Goal: Task Accomplishment & Management: Manage account settings

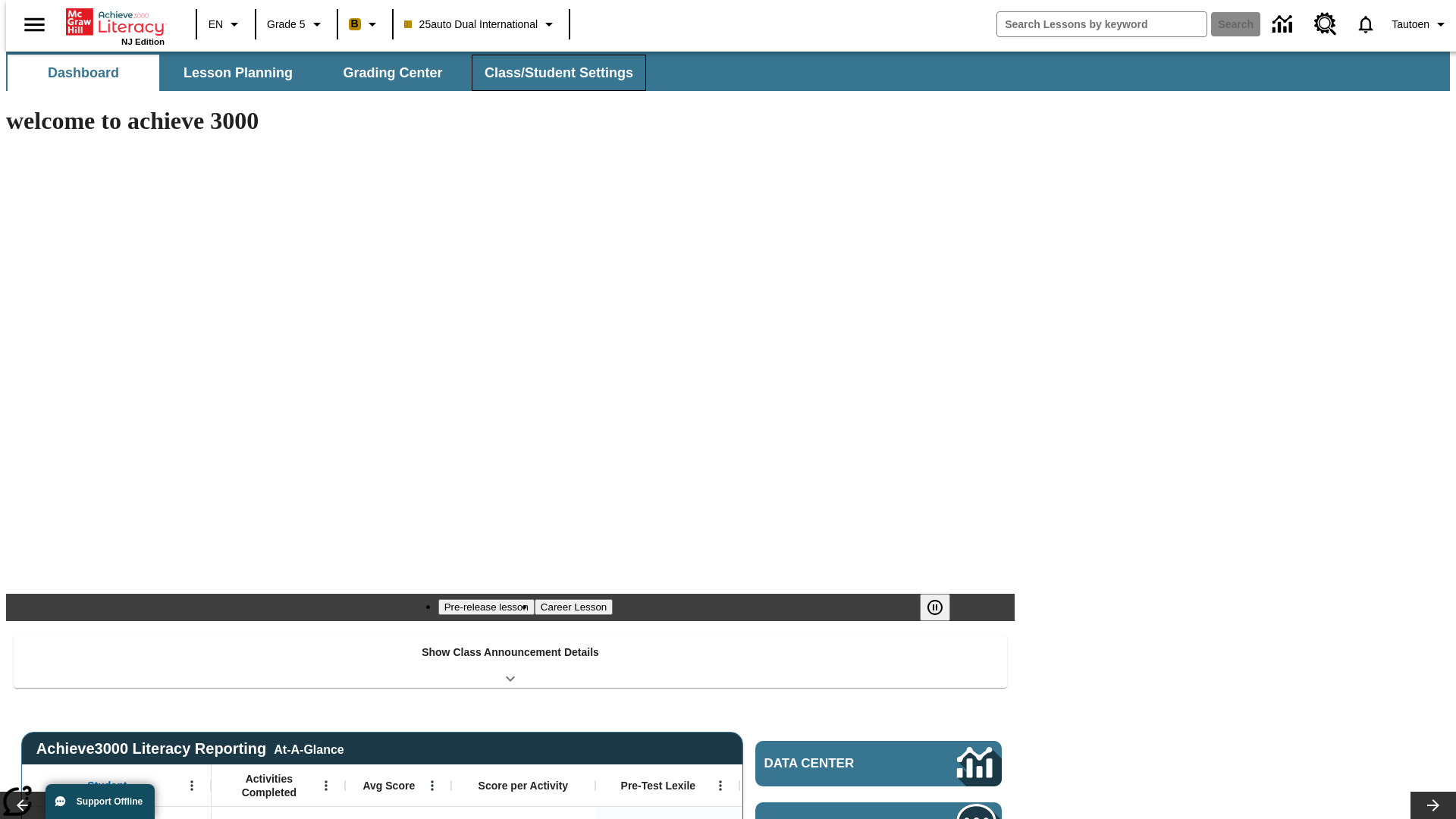
click at [550, 73] on span "Class/Student Settings" at bounding box center [559, 73] width 149 height 18
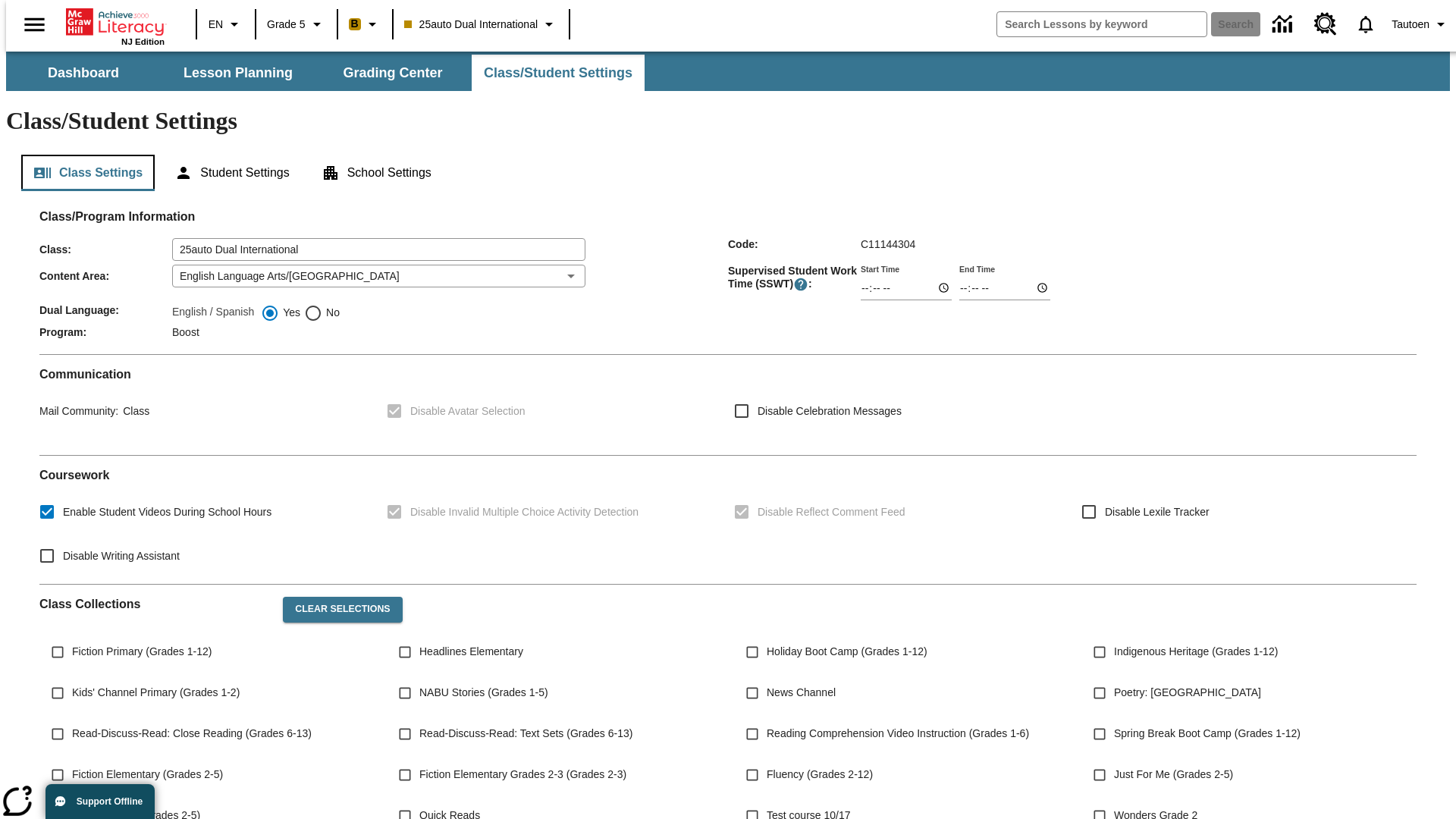
click at [82, 155] on button "Class Settings" at bounding box center [88, 173] width 134 height 36
click at [322, 305] on span "No" at bounding box center [331, 312] width 18 height 16
click at [322, 304] on input "No" at bounding box center [313, 313] width 18 height 18
radio input "true"
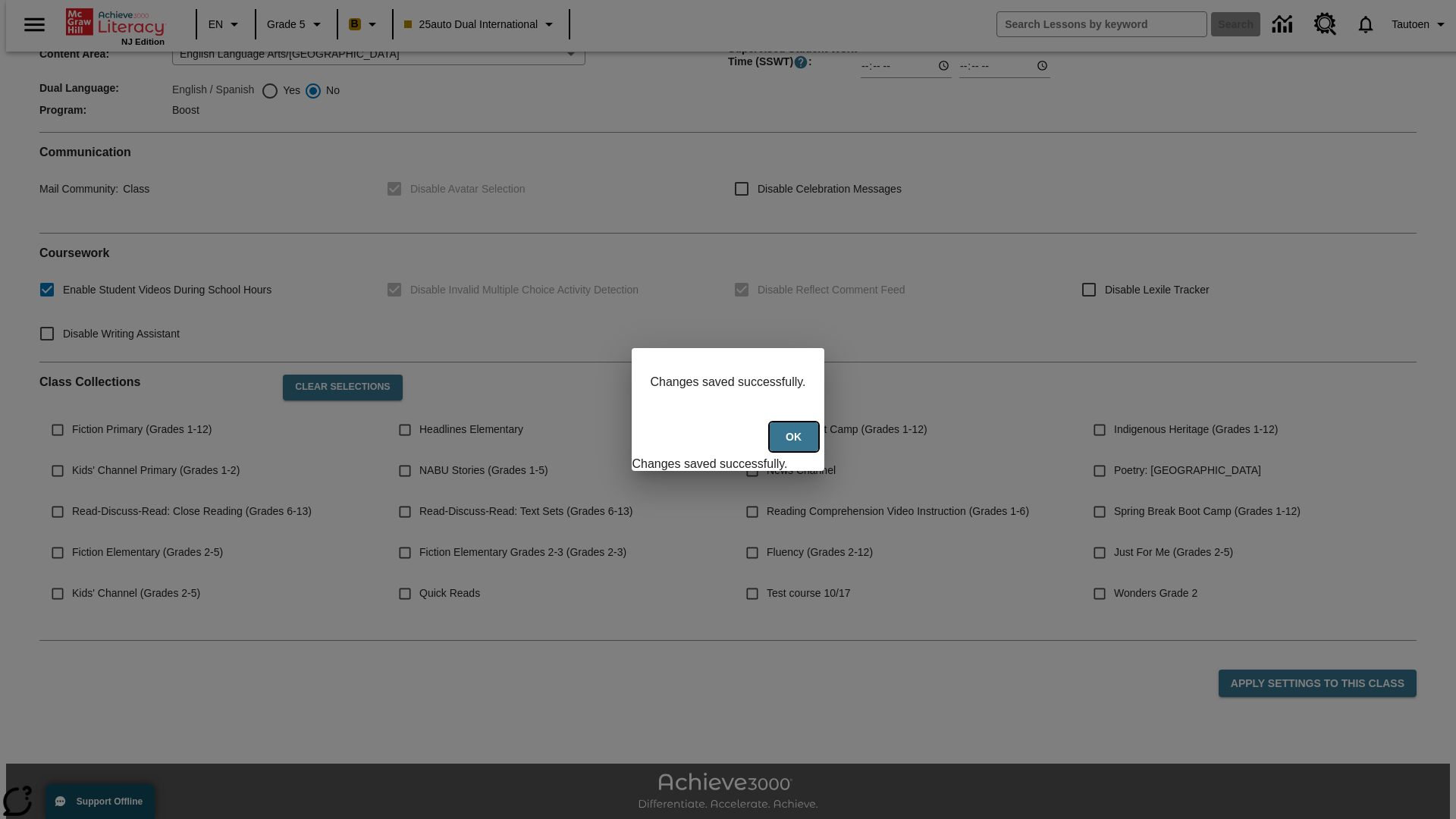
click at [796, 445] on button "Ok" at bounding box center [794, 437] width 49 height 30
